Goal: Find specific page/section: Find specific page/section

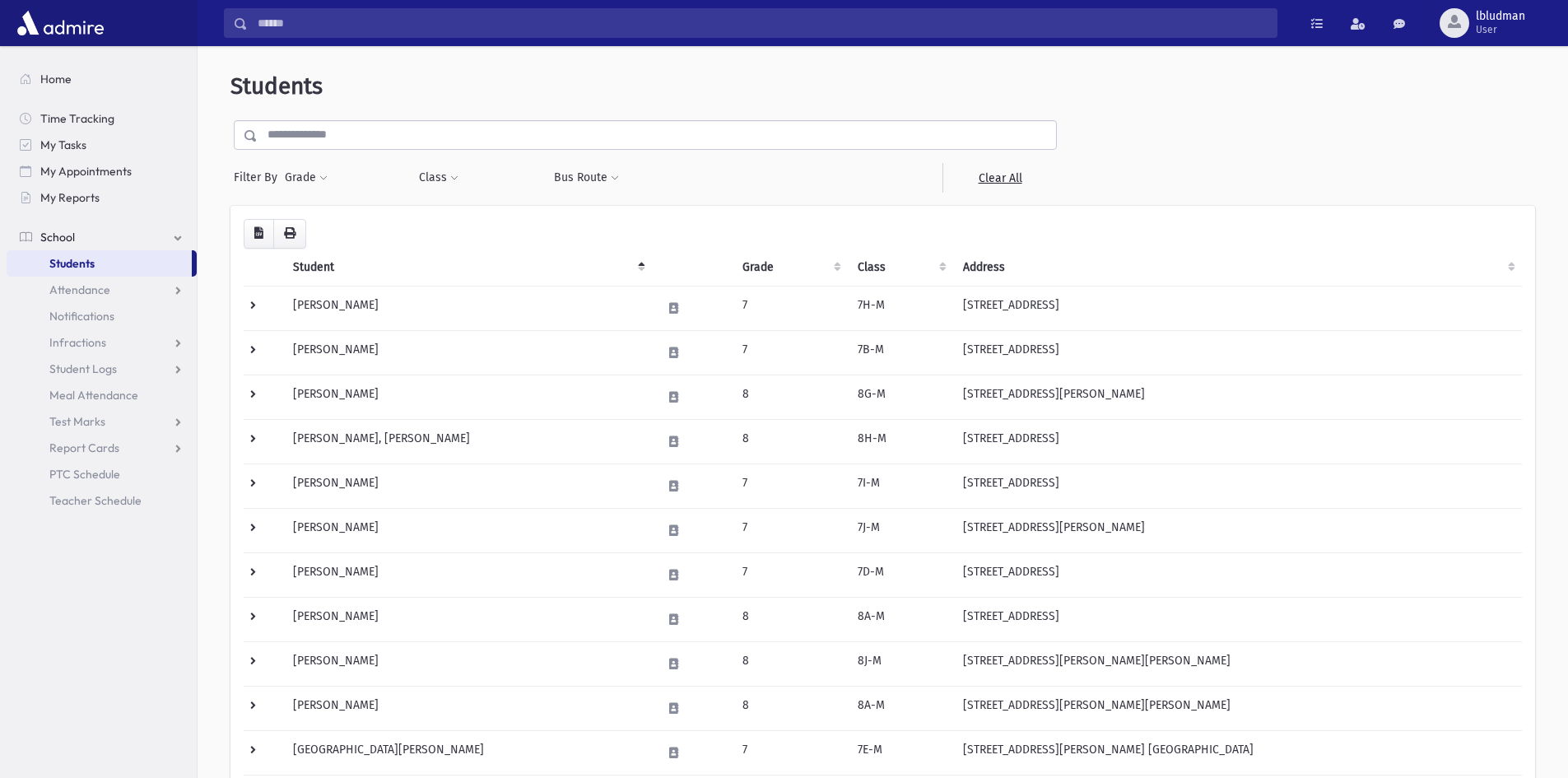
click at [292, 135] on input "text" at bounding box center [657, 135] width 799 height 29
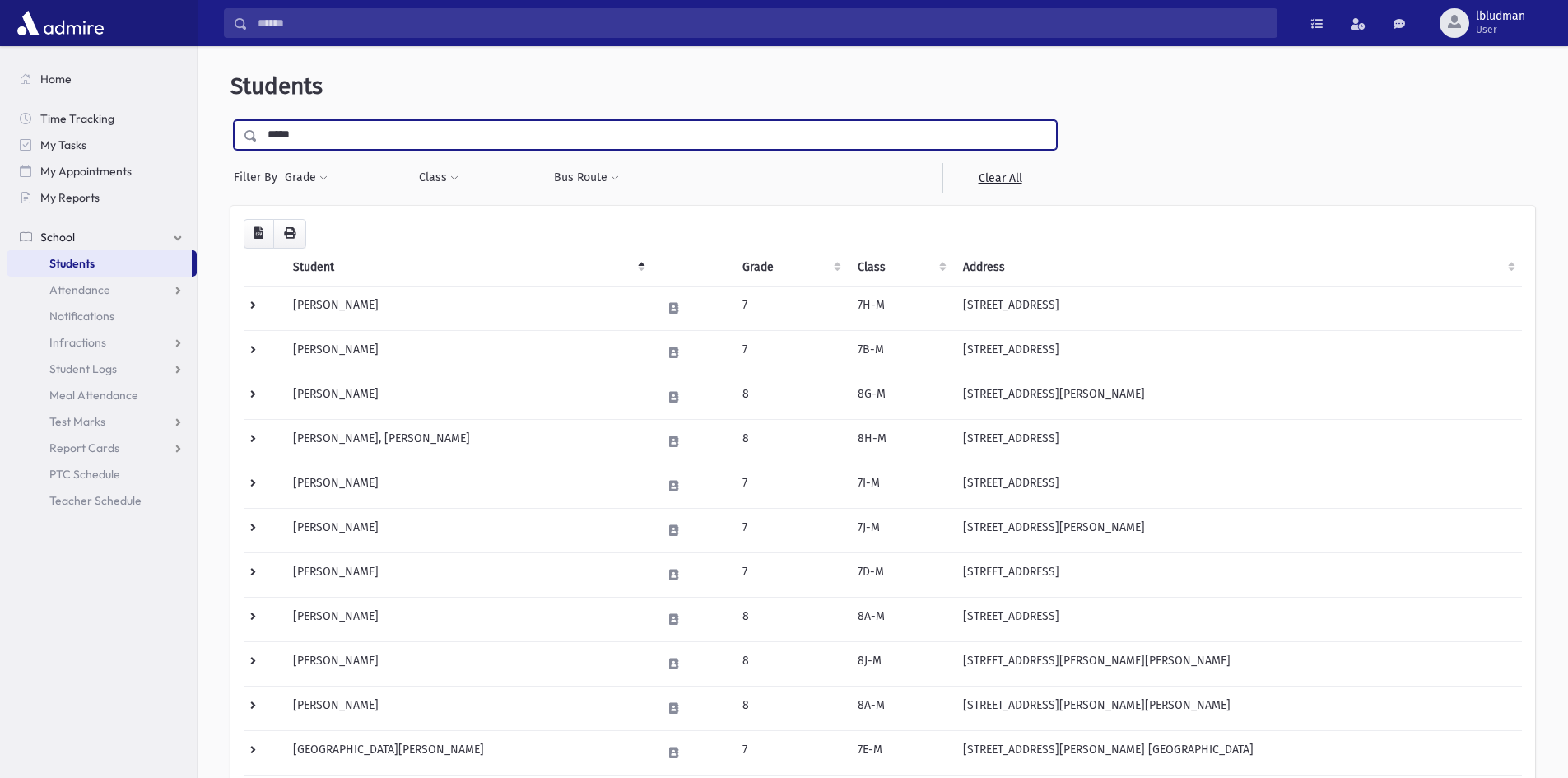
type input "*****"
click at [231, 121] on input "submit" at bounding box center [253, 132] width 46 height 23
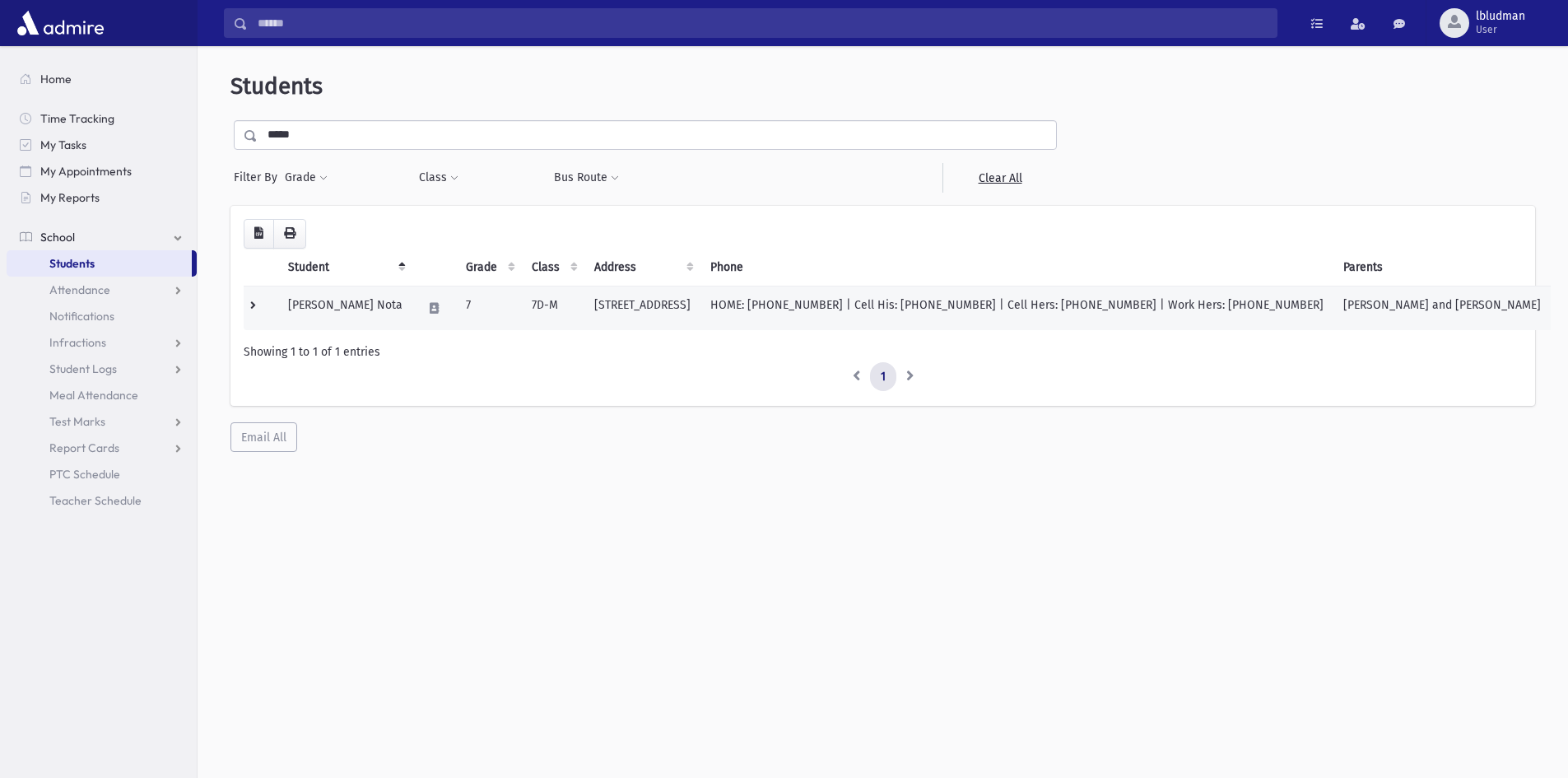
click at [355, 306] on td "Kranz, Nosson Nota" at bounding box center [345, 307] width 134 height 44
